Goal: Task Accomplishment & Management: Manage account settings

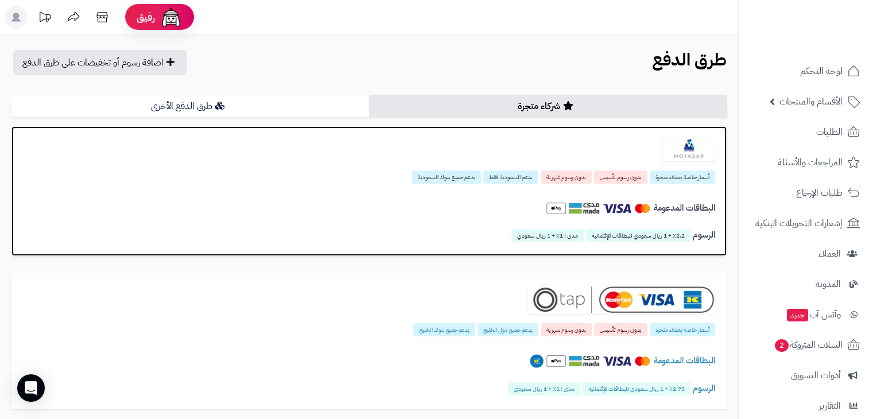
click at [408, 191] on div "البطاقات المدعومة" at bounding box center [369, 211] width 692 height 40
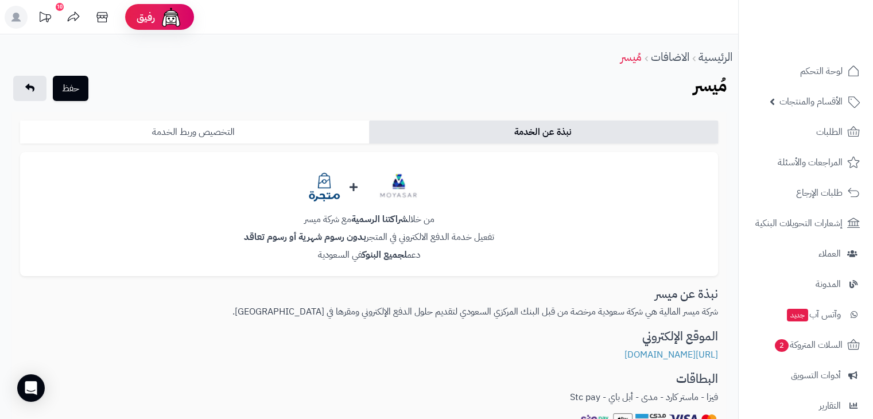
click at [244, 127] on link "التخصيص وربط الخدمة" at bounding box center [194, 132] width 349 height 23
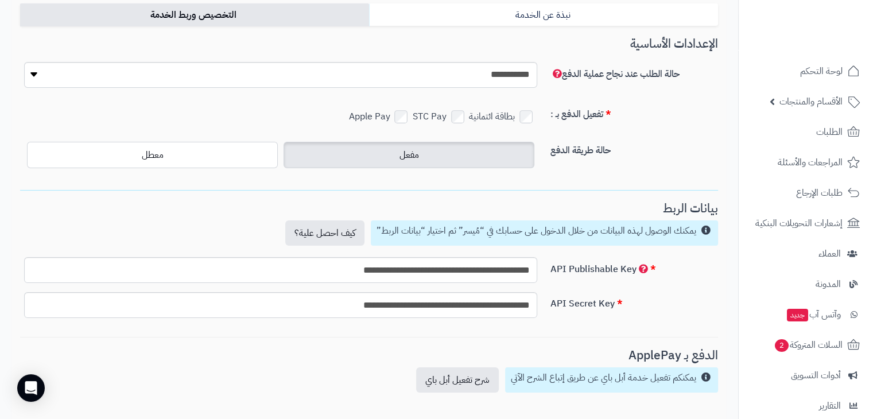
scroll to position [121, 0]
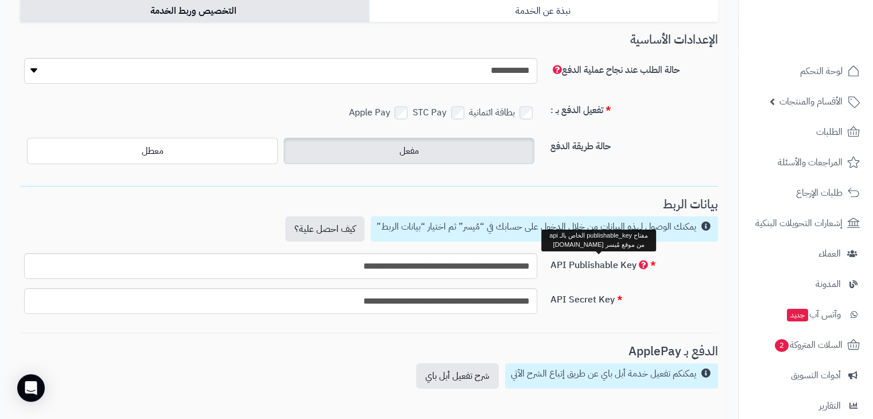
click at [641, 262] on span "API Publishable Key" at bounding box center [600, 265] width 98 height 14
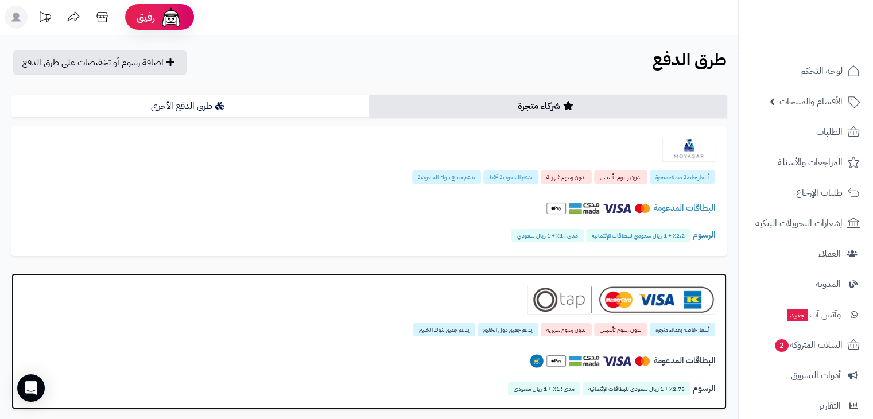
click at [376, 342] on div "أسعار خاصة بعملاء متجرة بدون رسوم تأسيس بدون رسوم شهرية يدعم جميع دول الخليج يد…" at bounding box center [368, 340] width 715 height 135
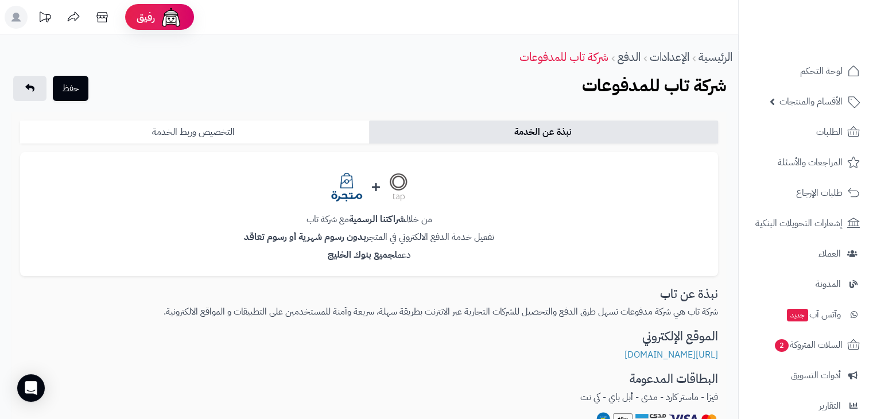
click at [256, 127] on link "التخصيص وربط الخدمة" at bounding box center [194, 132] width 349 height 23
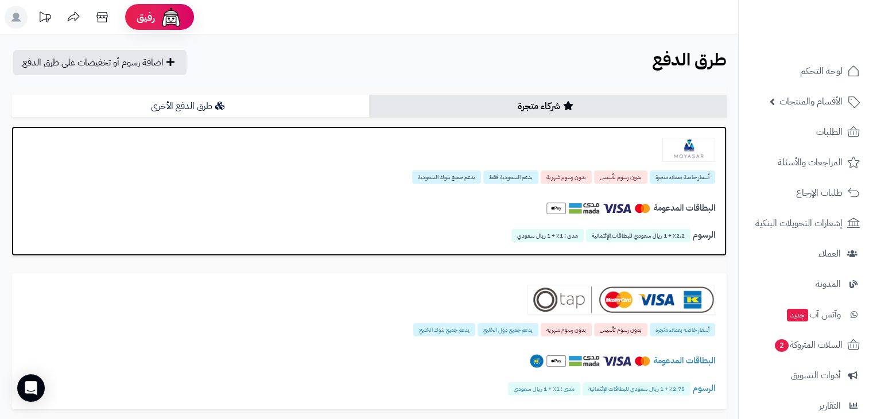
click at [469, 214] on h4 "البطاقات المدعومة" at bounding box center [369, 208] width 692 height 21
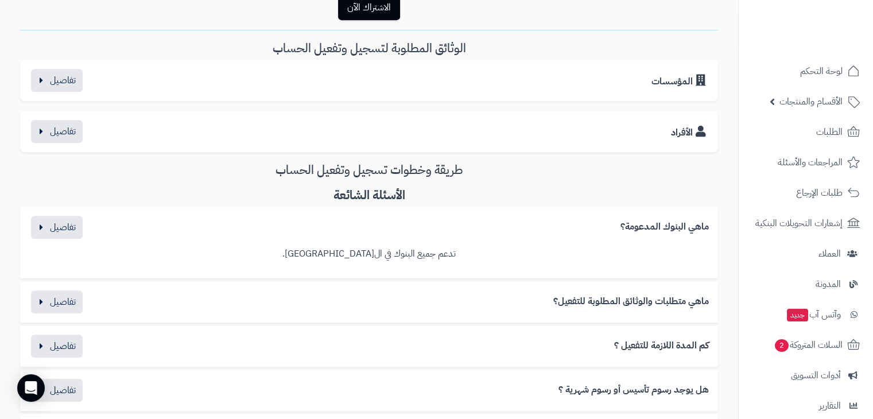
scroll to position [535, 0]
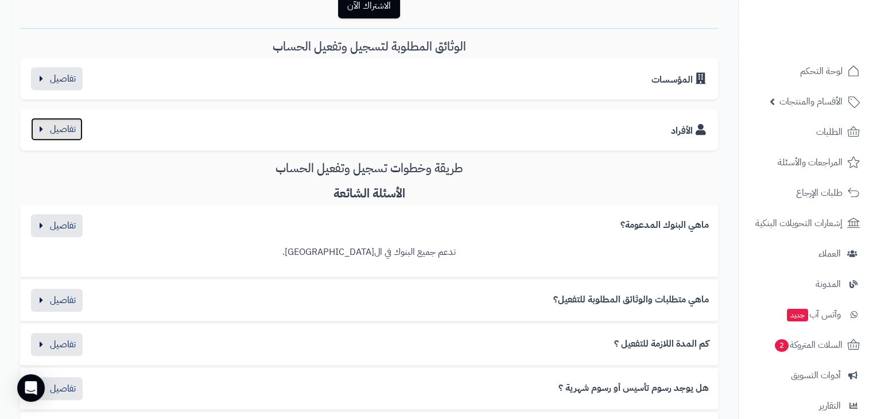
click at [70, 134] on button "button" at bounding box center [57, 129] width 52 height 23
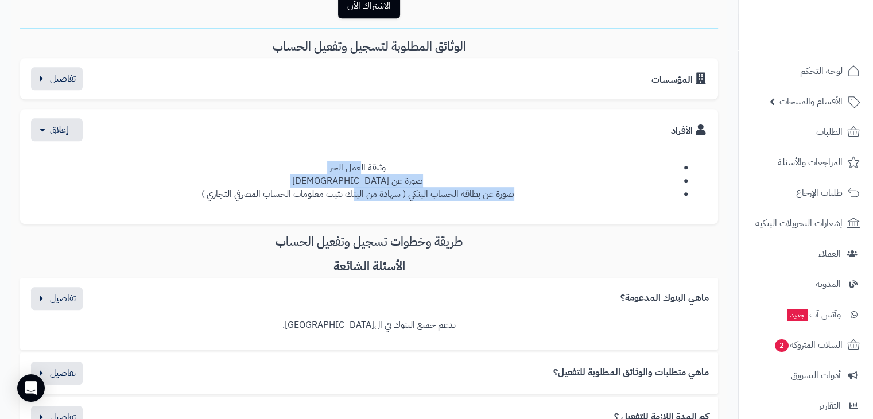
drag, startPoint x: 359, startPoint y: 154, endPoint x: 351, endPoint y: 207, distance: 54.0
click at [351, 207] on div "وثيقة العمل الحر صورة عن الهوية صورة عن بطاقة الحساب البنكي ( شهادة من البنك تث…" at bounding box center [369, 177] width 680 height 73
drag, startPoint x: 401, startPoint y: 150, endPoint x: 184, endPoint y: 207, distance: 224.3
click at [184, 207] on div "وثيقة العمل الحر صورة عن الهوية صورة عن بطاقة الحساب البنكي ( شهادة من البنك تث…" at bounding box center [369, 177] width 680 height 73
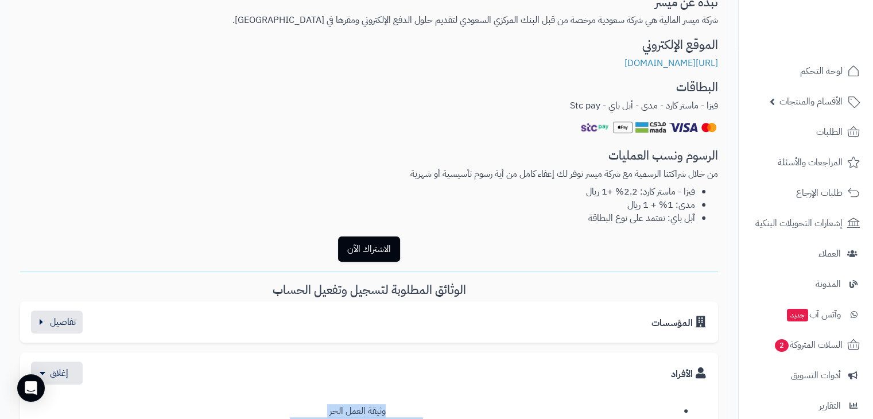
scroll to position [312, 0]
